Goal: Task Accomplishment & Management: Manage account settings

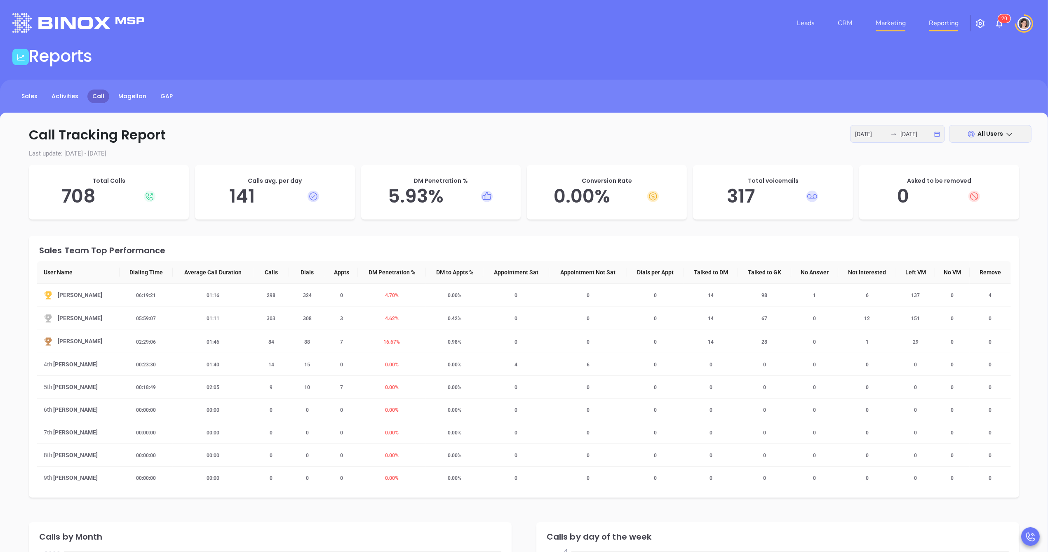
click at [902, 23] on link "Marketing" at bounding box center [891, 23] width 37 height 16
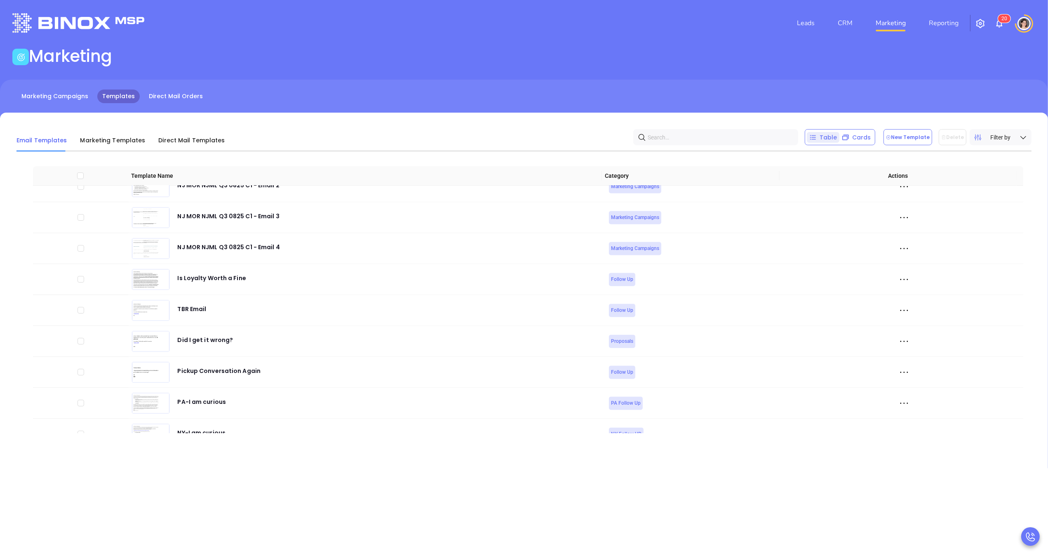
scroll to position [3376, 0]
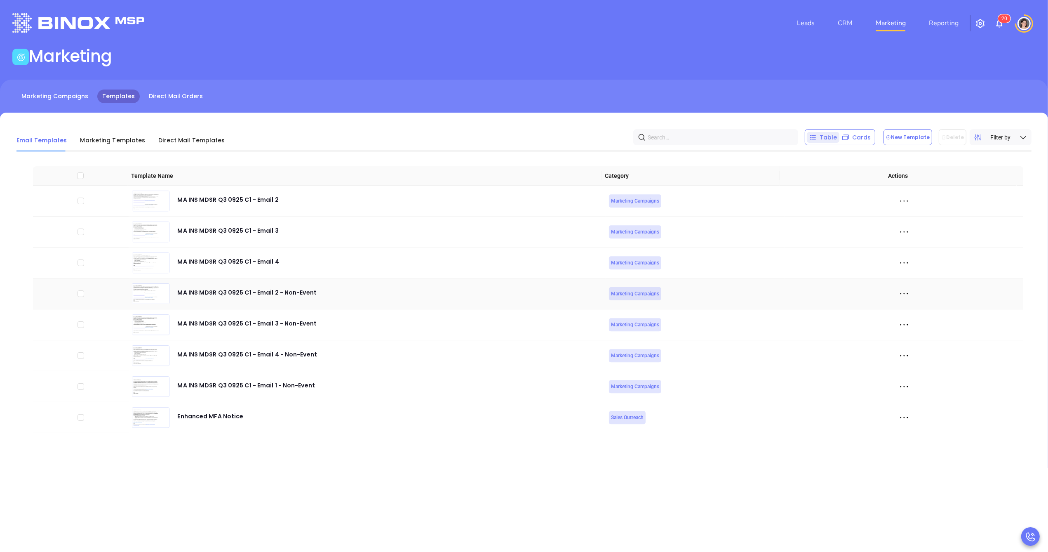
click at [898, 294] on icon at bounding box center [904, 293] width 12 height 12
click at [914, 306] on div "Preview" at bounding box center [936, 308] width 75 height 9
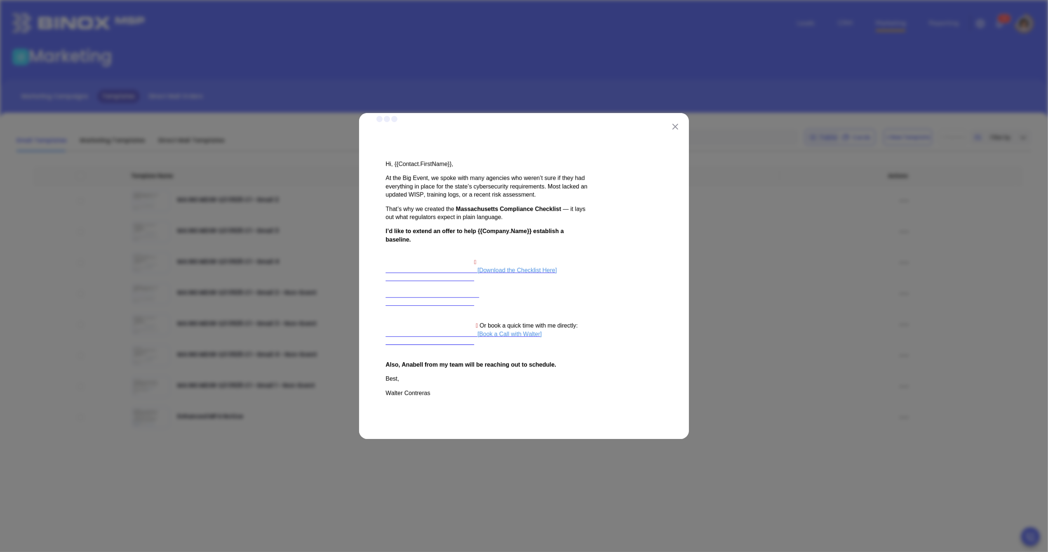
click at [677, 124] on img at bounding box center [676, 127] width 6 height 6
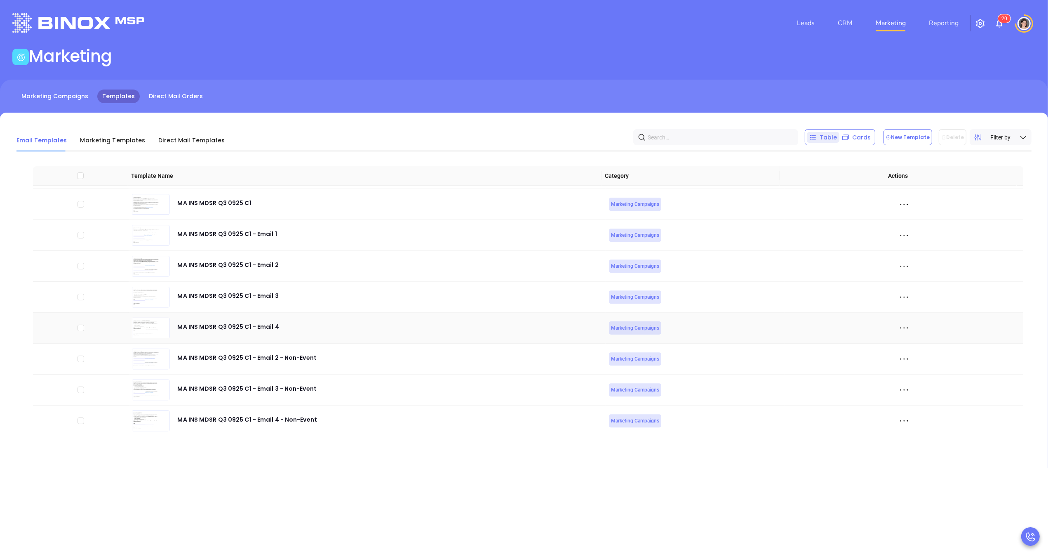
scroll to position [3298, 0]
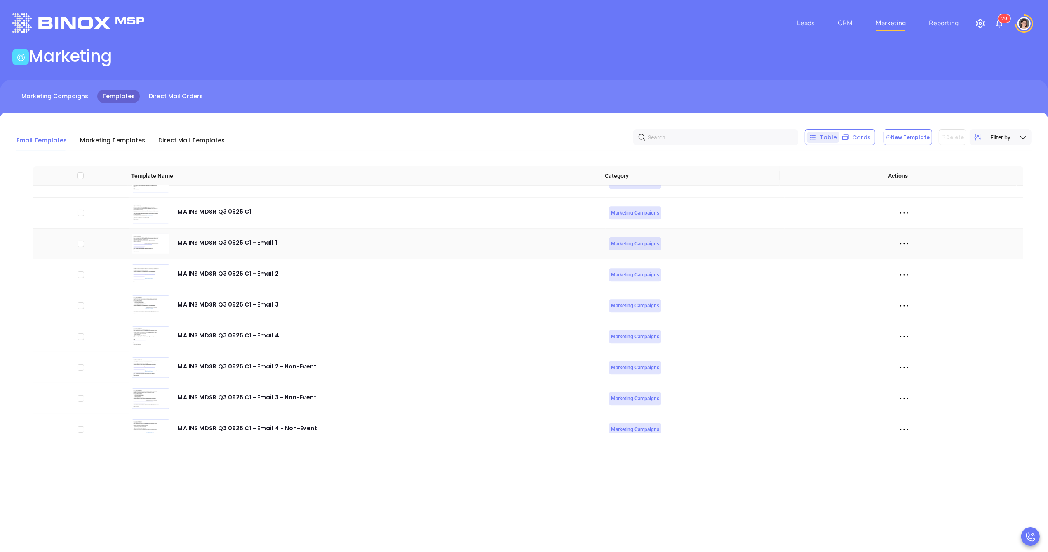
click at [890, 246] on div at bounding box center [904, 244] width 232 height 12
click at [898, 247] on icon at bounding box center [904, 244] width 12 height 12
click at [908, 264] on div "Preview" at bounding box center [936, 263] width 75 height 9
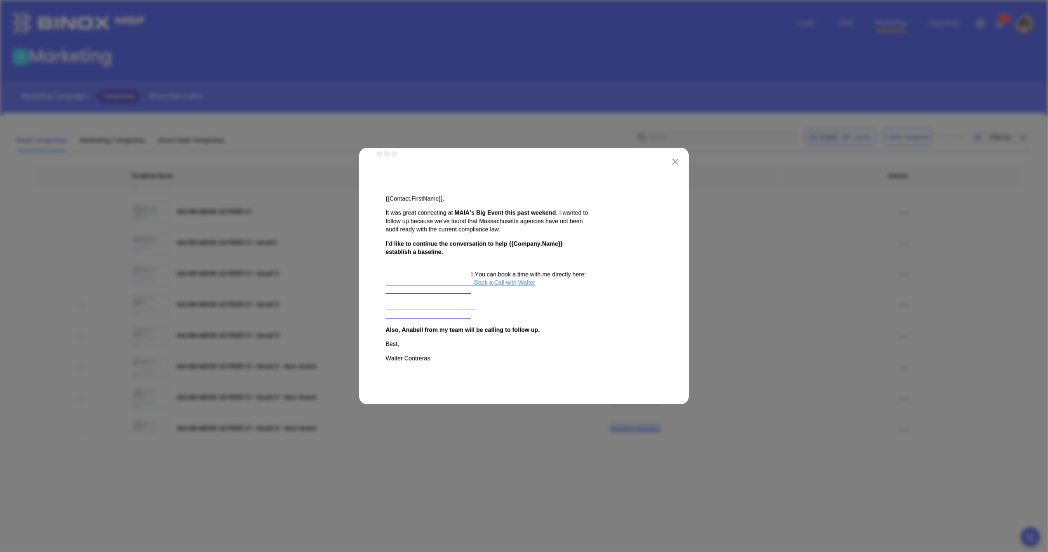
click at [678, 159] on img at bounding box center [676, 162] width 6 height 6
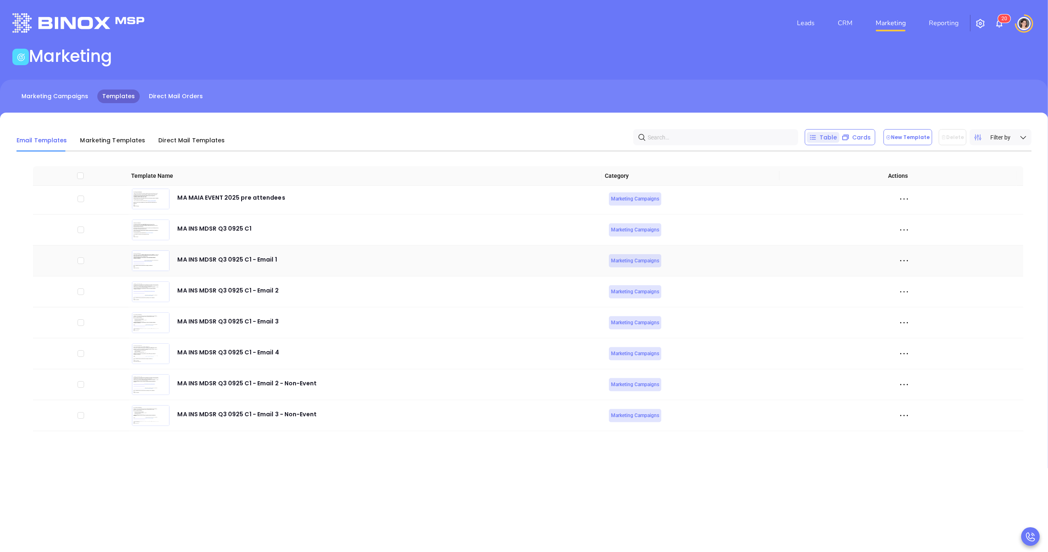
scroll to position [3272, 0]
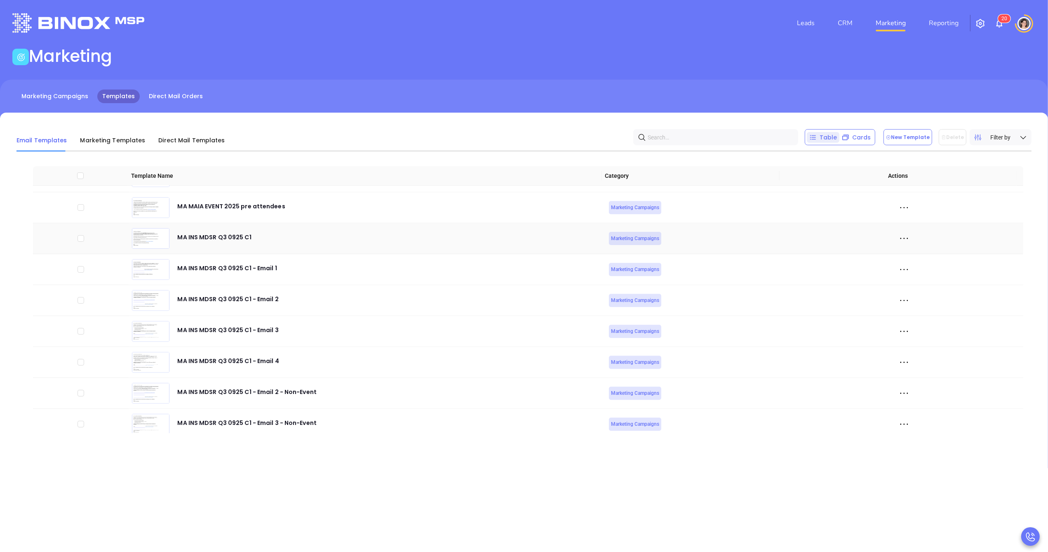
click at [898, 241] on icon at bounding box center [904, 238] width 12 height 12
click at [902, 257] on icon at bounding box center [902, 258] width 6 height 4
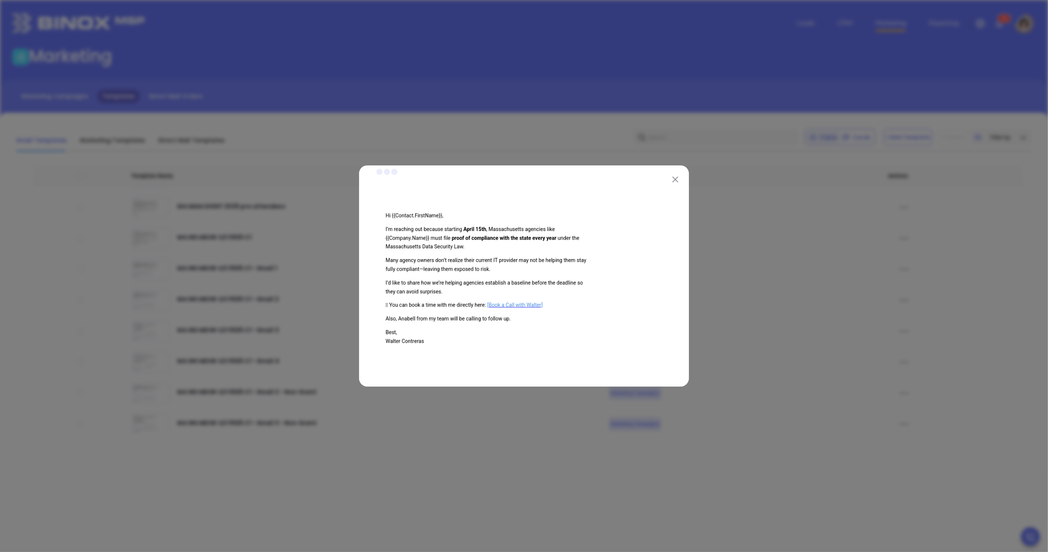
click at [678, 178] on button at bounding box center [675, 179] width 11 height 11
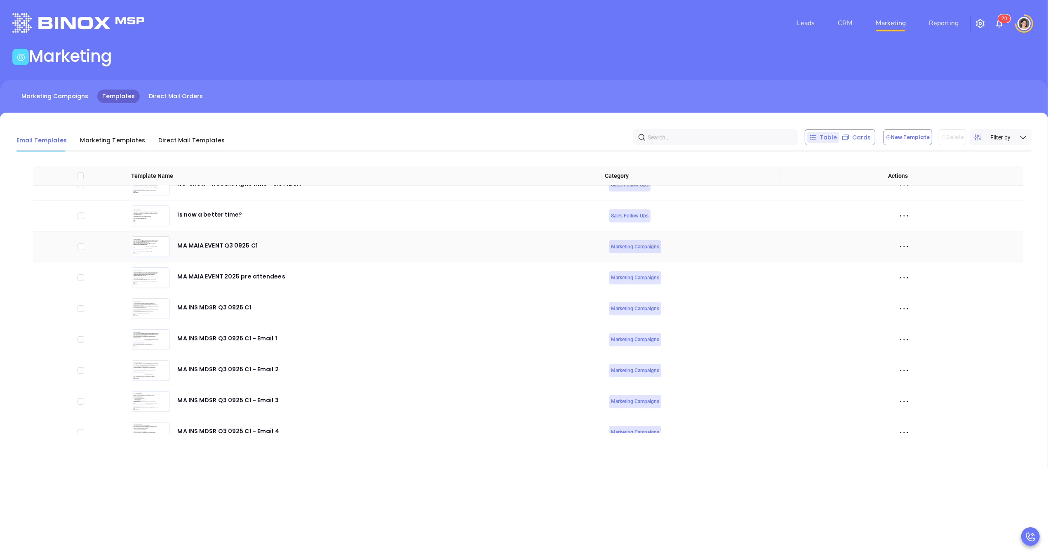
scroll to position [3199, 0]
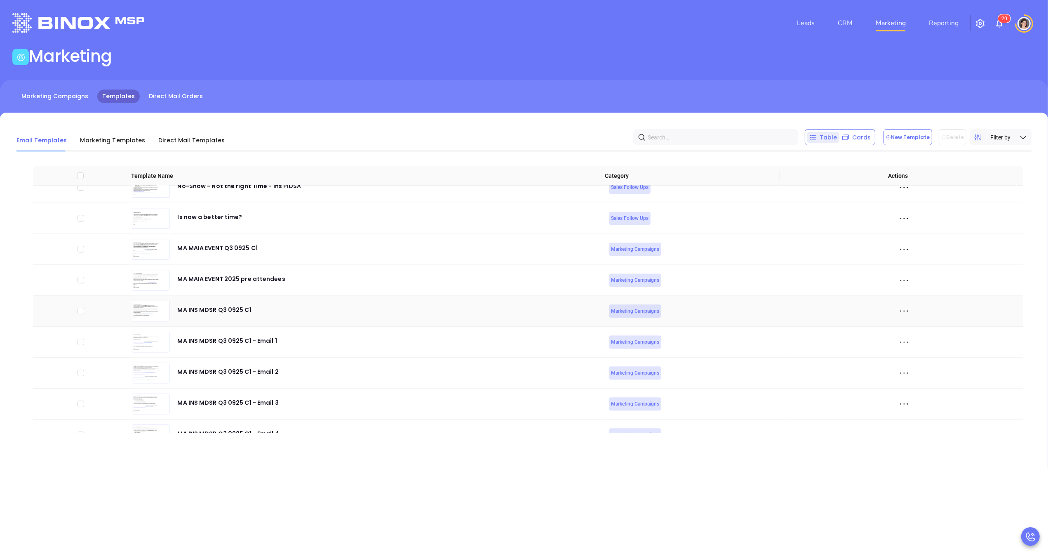
click at [898, 311] on icon at bounding box center [904, 311] width 12 height 12
click at [920, 362] on div "Edit" at bounding box center [936, 360] width 75 height 9
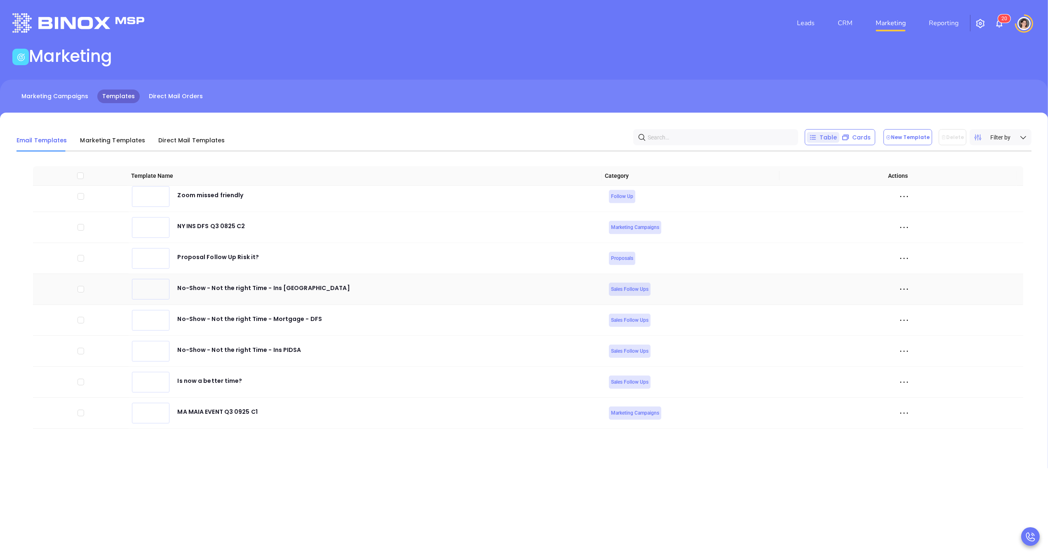
scroll to position [3205, 0]
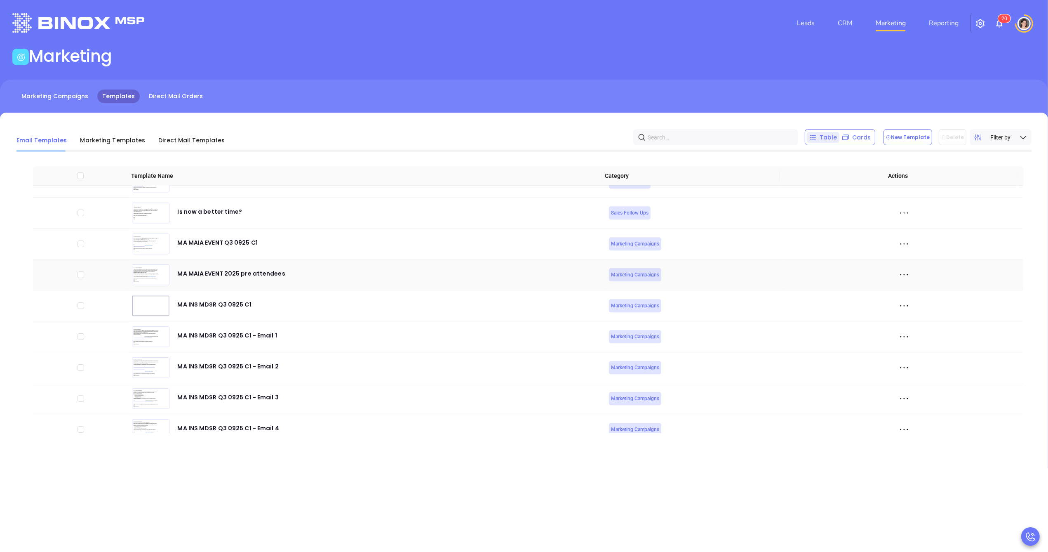
click at [898, 276] on icon at bounding box center [904, 274] width 12 height 12
click at [913, 327] on div "Edit" at bounding box center [936, 324] width 75 height 9
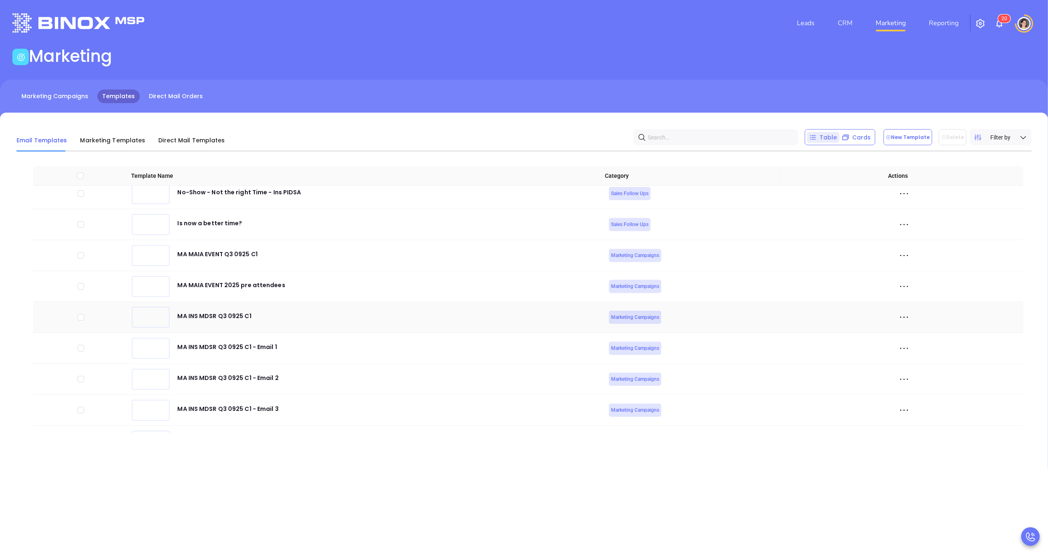
scroll to position [3191, 0]
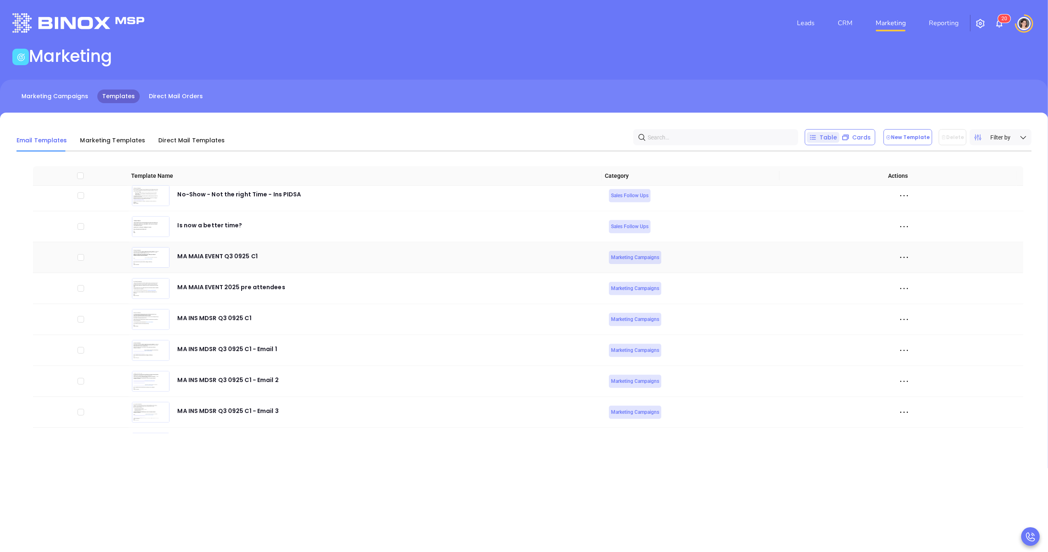
click at [898, 259] on icon at bounding box center [904, 257] width 12 height 12
click at [905, 306] on div "Edit" at bounding box center [936, 306] width 75 height 9
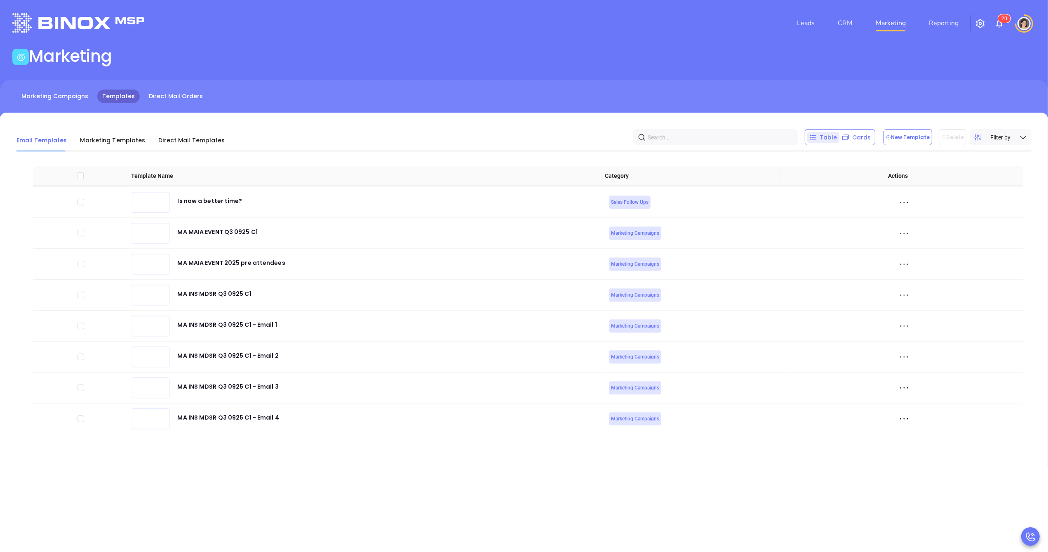
scroll to position [3213, 0]
click at [898, 273] on icon at bounding box center [904, 266] width 12 height 12
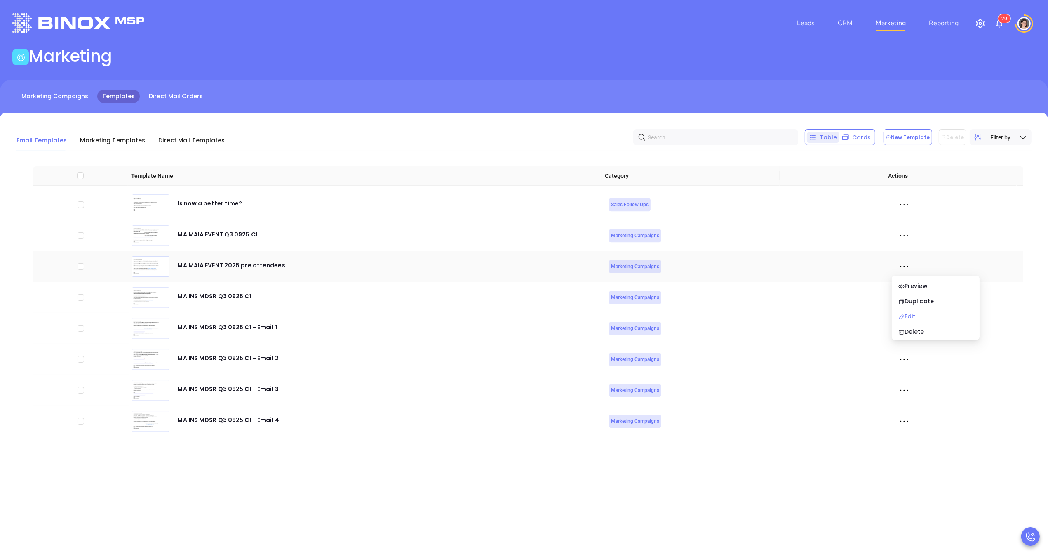
click at [911, 313] on div "Edit" at bounding box center [936, 316] width 75 height 9
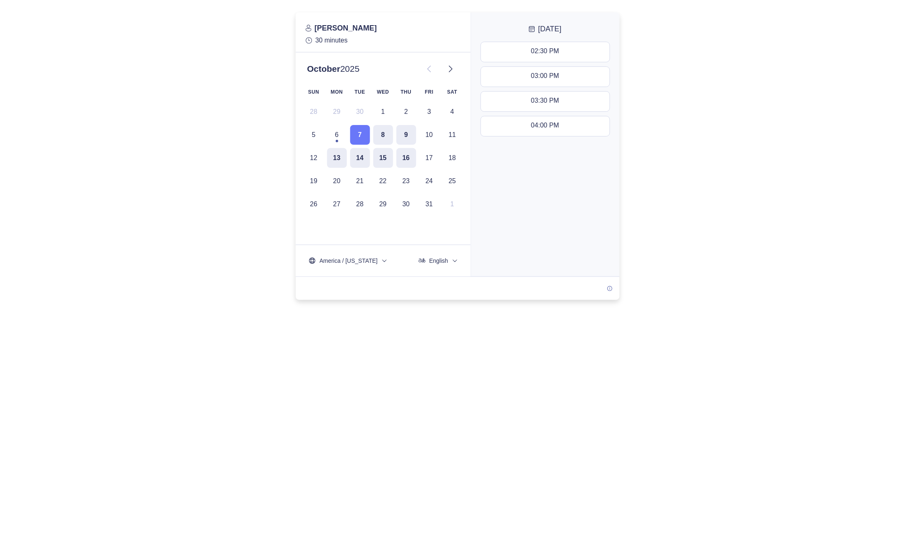
click at [213, 301] on div at bounding box center [457, 288] width 915 height 552
click at [402, 132] on button "9" at bounding box center [406, 135] width 20 height 20
click at [343, 154] on button "13" at bounding box center [337, 158] width 20 height 20
click at [363, 155] on button "14" at bounding box center [360, 158] width 20 height 20
click at [396, 156] on button "16" at bounding box center [406, 158] width 20 height 20
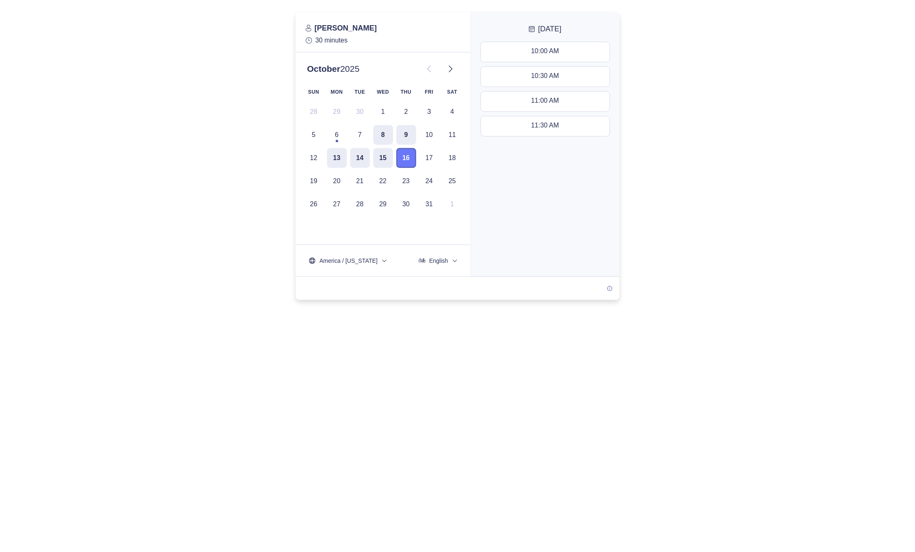
click at [415, 156] on button "16" at bounding box center [406, 158] width 20 height 20
click at [729, 222] on div at bounding box center [457, 155] width 915 height 287
click at [219, 308] on div at bounding box center [457, 288] width 915 height 552
click at [447, 67] on icon at bounding box center [450, 69] width 10 height 10
